Goal: Information Seeking & Learning: Learn about a topic

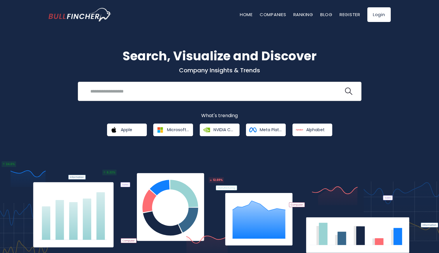
click at [162, 92] on input "search" at bounding box center [215, 91] width 257 height 11
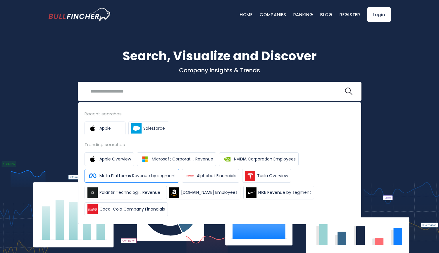
click at [128, 174] on span "Meta Platforms Revenue by segment" at bounding box center [138, 176] width 77 height 6
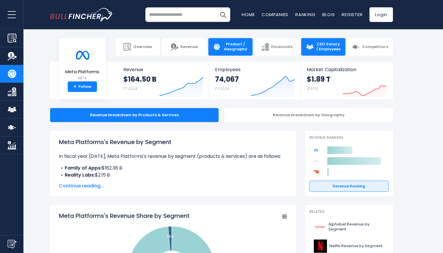
click at [334, 48] on span "CEO Salary / Employees" at bounding box center [328, 47] width 25 height 10
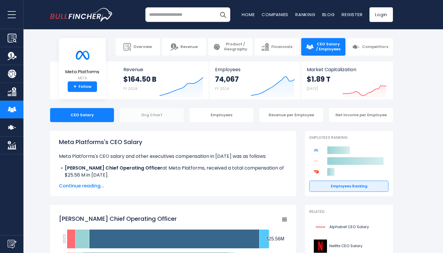
click at [143, 114] on div "Org Chart" at bounding box center [152, 115] width 64 height 14
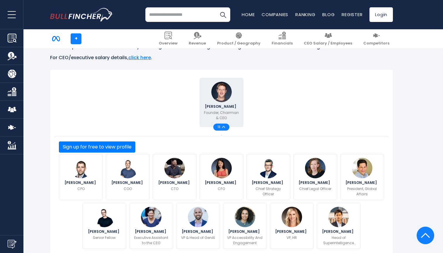
scroll to position [109, 0]
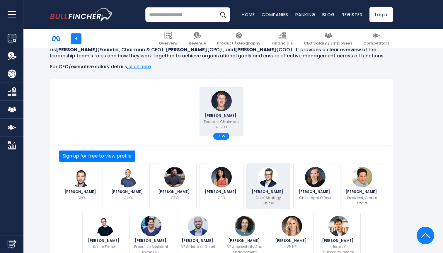
click at [267, 195] on p "Chief Strategy Officer" at bounding box center [268, 200] width 36 height 11
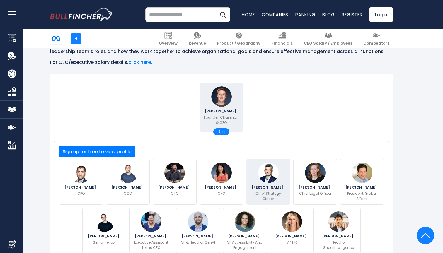
scroll to position [115, 0]
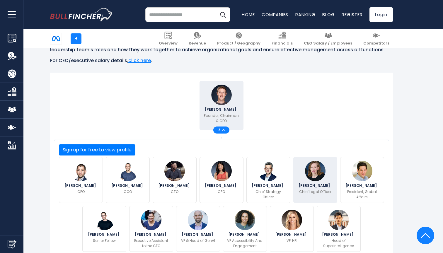
click at [302, 167] on div "Jennifer Newstead Chief Legal Officer" at bounding box center [315, 180] width 44 height 46
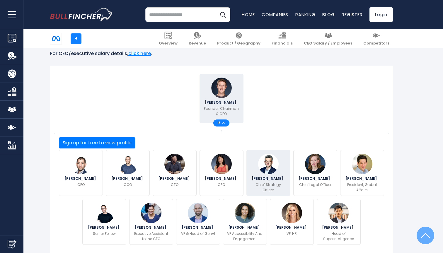
scroll to position [126, 0]
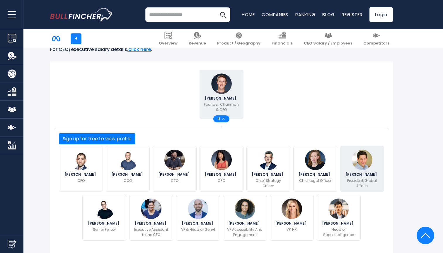
click at [357, 150] on img at bounding box center [362, 160] width 20 height 20
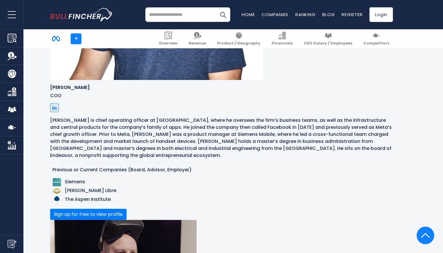
scroll to position [976, 0]
